Goal: Information Seeking & Learning: Learn about a topic

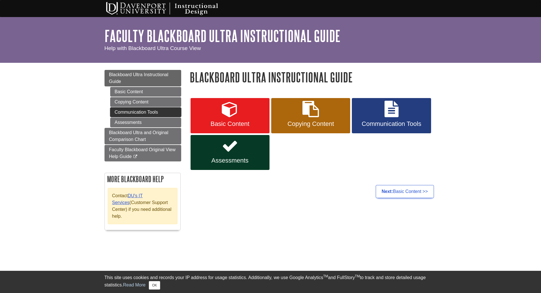
click at [150, 112] on link "Communication Tools" at bounding box center [145, 112] width 71 height 10
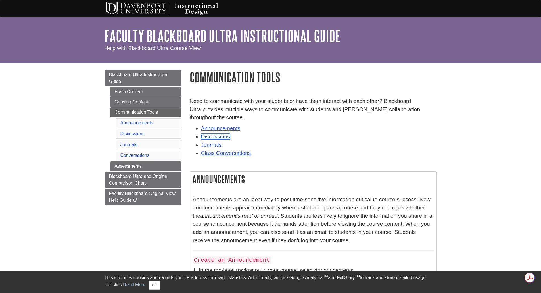
click at [218, 137] on link "Discussions" at bounding box center [215, 136] width 29 height 6
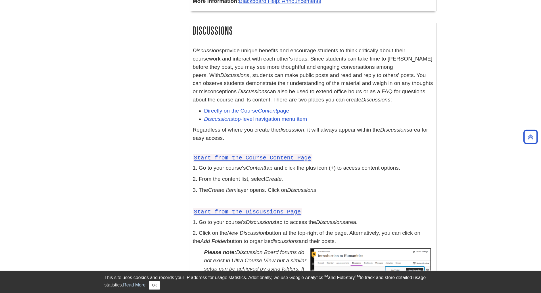
scroll to position [779, 0]
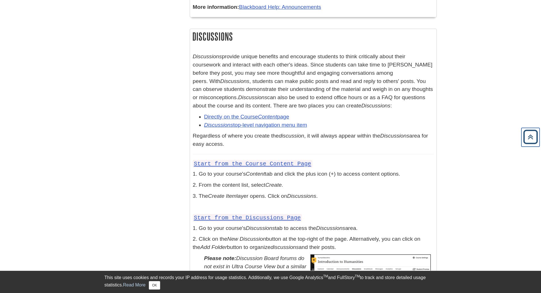
click at [535, 138] on icon "Back to Top" at bounding box center [530, 137] width 18 height 18
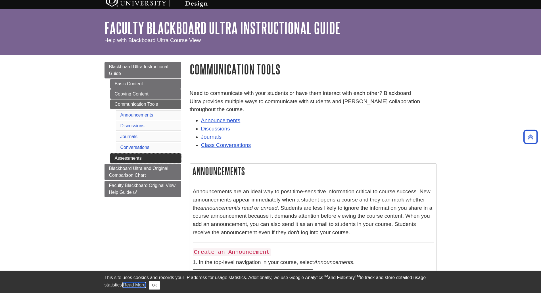
scroll to position [0, 0]
